Goal: Transaction & Acquisition: Book appointment/travel/reservation

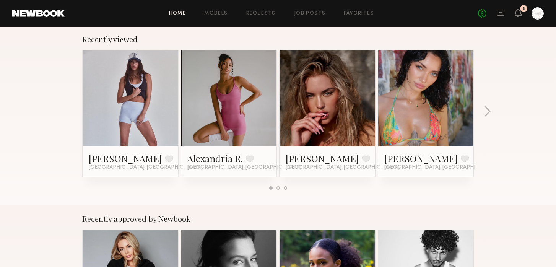
scroll to position [120, 0]
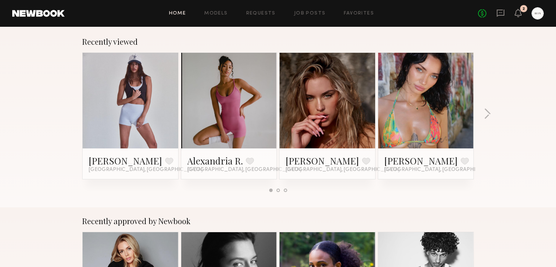
click at [232, 113] on link at bounding box center [229, 101] width 47 height 96
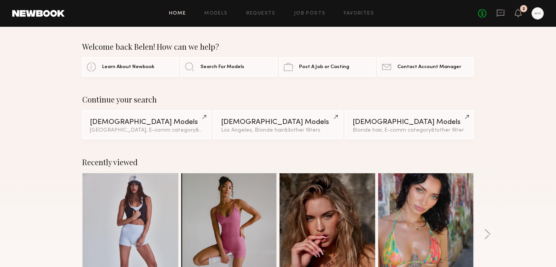
scroll to position [0, 0]
click at [491, 230] on div "Recently viewed Amanda L. Favorite Los Angeles, CA Alexandria R. Favorite Los A…" at bounding box center [278, 237] width 556 height 179
click at [489, 232] on button "button" at bounding box center [487, 234] width 7 height 13
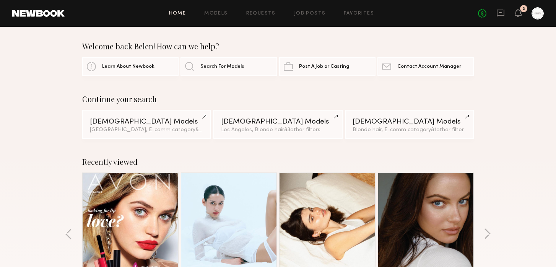
click at [128, 221] on link at bounding box center [130, 221] width 47 height 96
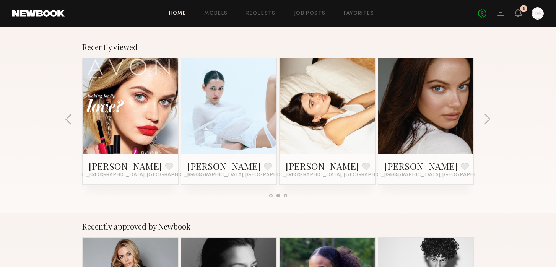
scroll to position [115, 0]
click at [333, 99] on link at bounding box center [327, 107] width 47 height 96
click at [487, 120] on button "button" at bounding box center [487, 120] width 7 height 13
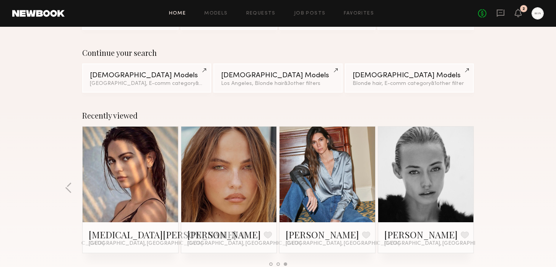
scroll to position [46, 0]
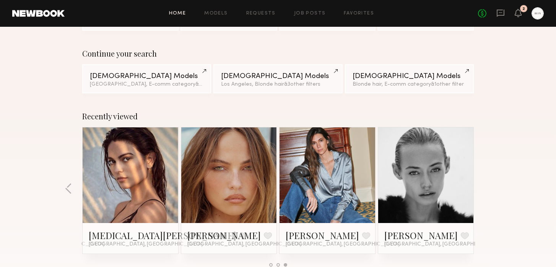
click at [148, 167] on link at bounding box center [130, 175] width 47 height 96
click at [215, 174] on link at bounding box center [229, 175] width 47 height 96
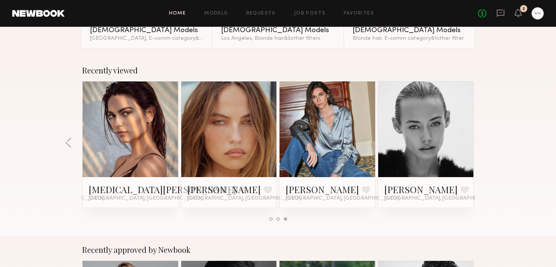
scroll to position [0, 0]
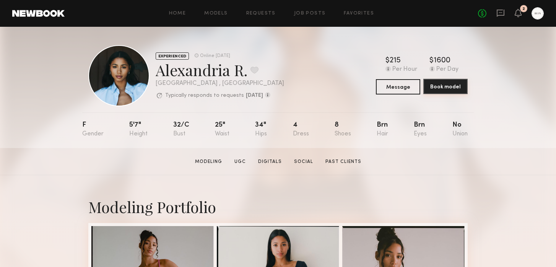
click at [449, 85] on button "Book model" at bounding box center [445, 86] width 44 height 15
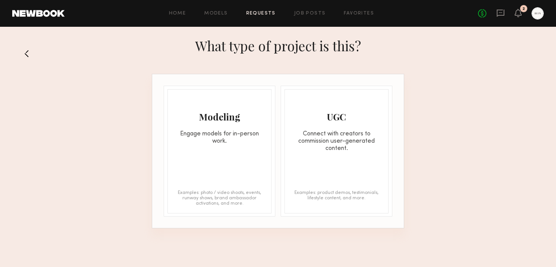
click at [234, 130] on div "Engage models for in-person work." at bounding box center [219, 137] width 103 height 15
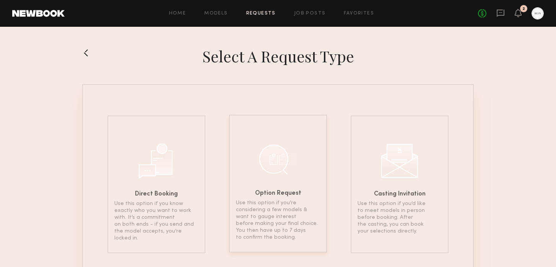
scroll to position [36, 0]
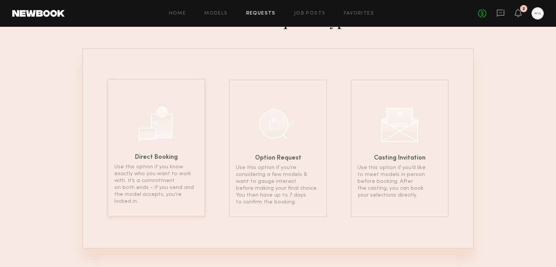
click at [164, 154] on div "Direct Booking Use this option if you know exactly who you want to work with. I…" at bounding box center [156, 148] width 98 height 138
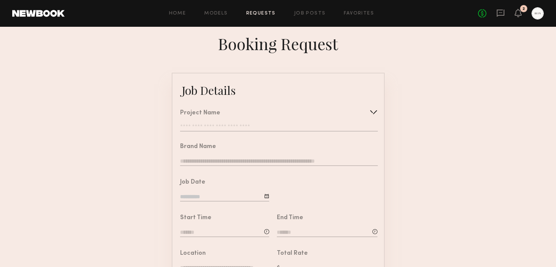
click at [374, 113] on div at bounding box center [374, 112] width 12 height 12
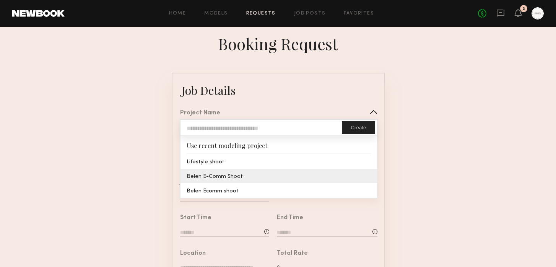
type input "**********"
type textarea "**********"
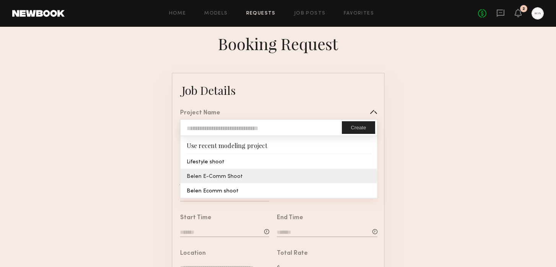
type textarea "**********"
type textarea "***"
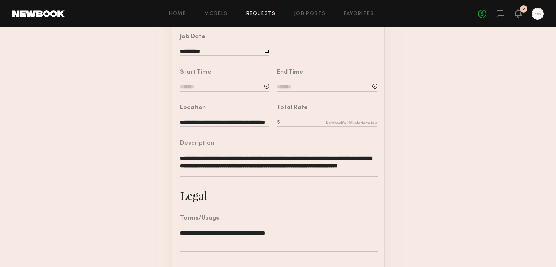
scroll to position [20, 0]
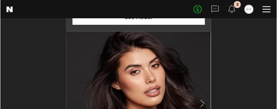
scroll to position [1792, 0]
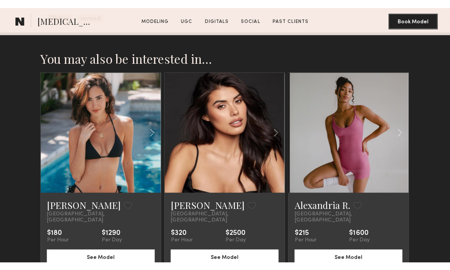
scroll to position [1833, 0]
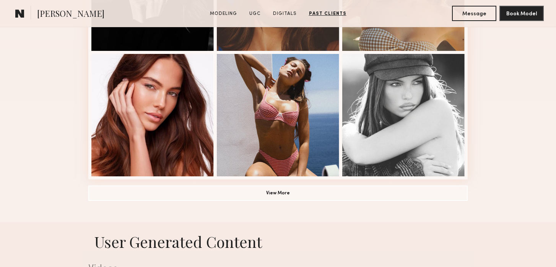
scroll to position [466, 0]
